Goal: Task Accomplishment & Management: Use online tool/utility

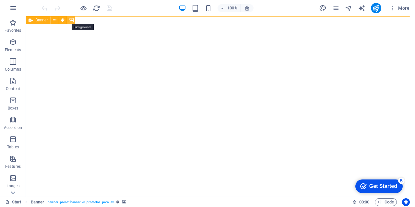
click at [71, 18] on icon at bounding box center [71, 20] width 5 height 7
select select "ms"
select select "s"
select select "progressive"
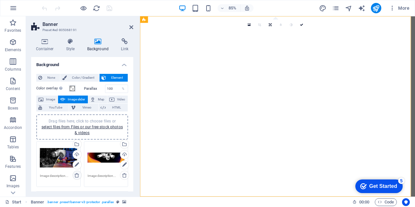
click at [77, 176] on icon at bounding box center [76, 175] width 5 height 5
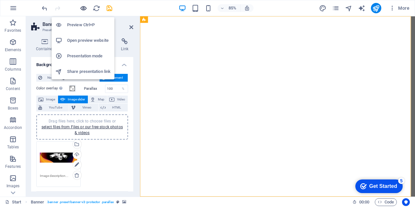
click at [84, 9] on icon "button" at bounding box center [83, 8] width 7 height 7
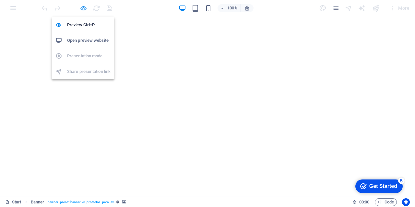
click at [84, 9] on icon "button" at bounding box center [83, 8] width 7 height 7
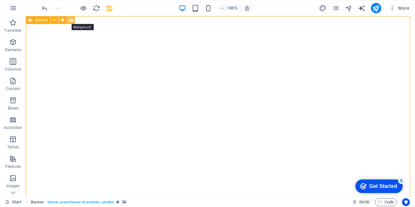
click at [72, 18] on icon at bounding box center [71, 20] width 5 height 7
select select "ms"
select select "s"
select select "progressive"
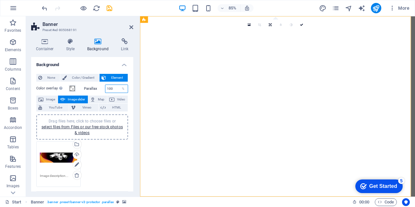
drag, startPoint x: 110, startPoint y: 87, endPoint x: 106, endPoint y: 88, distance: 3.3
click at [106, 88] on input "100" at bounding box center [116, 89] width 23 height 8
type input "50"
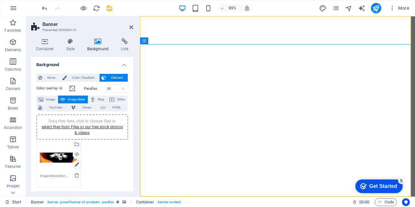
click at [76, 166] on icon at bounding box center [77, 165] width 5 height 8
click at [77, 165] on icon at bounding box center [77, 165] width 5 height 8
click at [77, 164] on icon at bounding box center [77, 165] width 5 height 8
click at [75, 177] on icon at bounding box center [76, 175] width 5 height 5
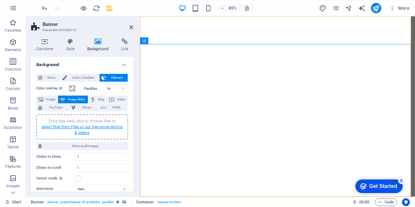
click at [88, 126] on link "select files from Files or our free stock photos & videos" at bounding box center [82, 130] width 81 height 10
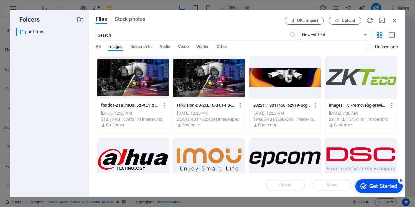
click at [113, 88] on div at bounding box center [132, 78] width 71 height 42
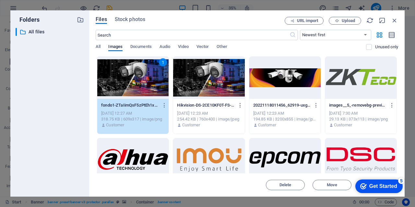
click at [126, 84] on div "1" at bounding box center [132, 78] width 71 height 42
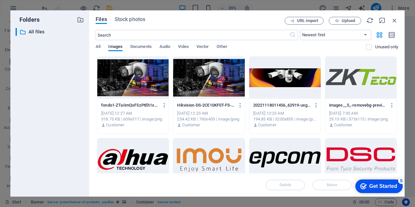
click at [126, 84] on div at bounding box center [132, 78] width 71 height 42
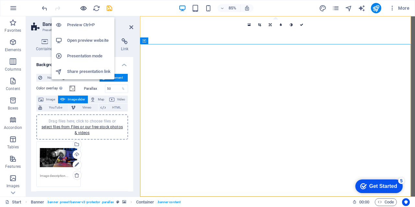
click at [82, 6] on icon "button" at bounding box center [83, 8] width 7 height 7
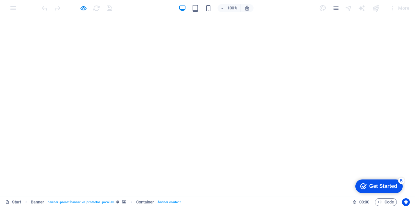
scroll to position [65, 0]
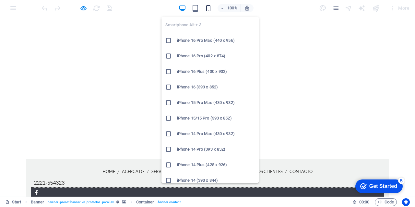
click at [210, 8] on icon "button" at bounding box center [208, 8] width 7 height 7
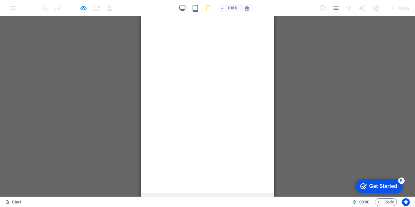
scroll to position [0, 0]
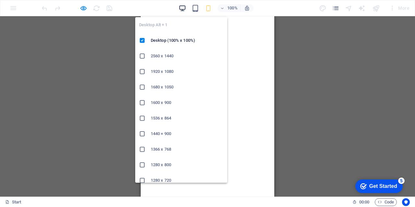
click at [182, 8] on icon "button" at bounding box center [182, 8] width 7 height 7
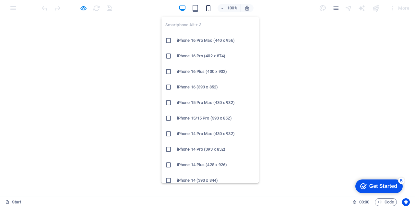
click at [209, 7] on icon "button" at bounding box center [208, 8] width 7 height 7
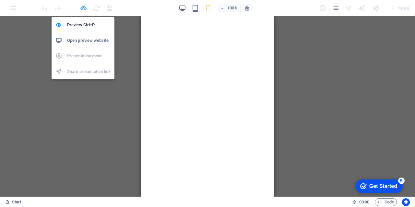
click at [81, 8] on icon "button" at bounding box center [83, 8] width 7 height 7
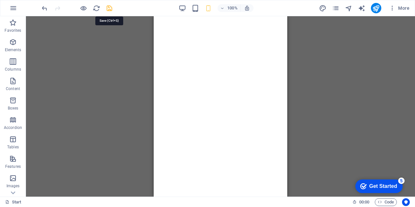
click at [111, 8] on icon "save" at bounding box center [109, 8] width 7 height 7
click at [377, 7] on icon "publish" at bounding box center [376, 8] width 7 height 7
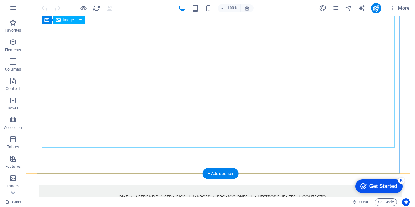
scroll to position [32, 0]
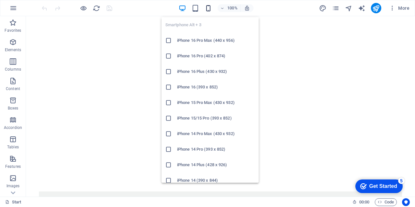
click at [210, 9] on icon "button" at bounding box center [208, 8] width 7 height 7
